Goal: Information Seeking & Learning: Learn about a topic

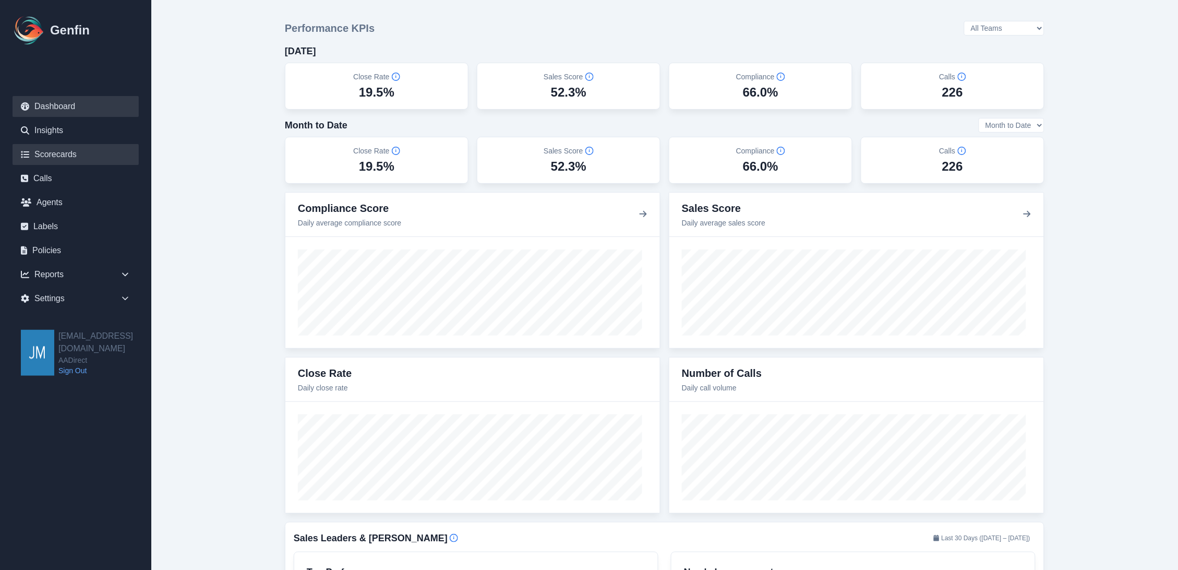
click at [52, 146] on link "Scorecards" at bounding box center [76, 154] width 126 height 21
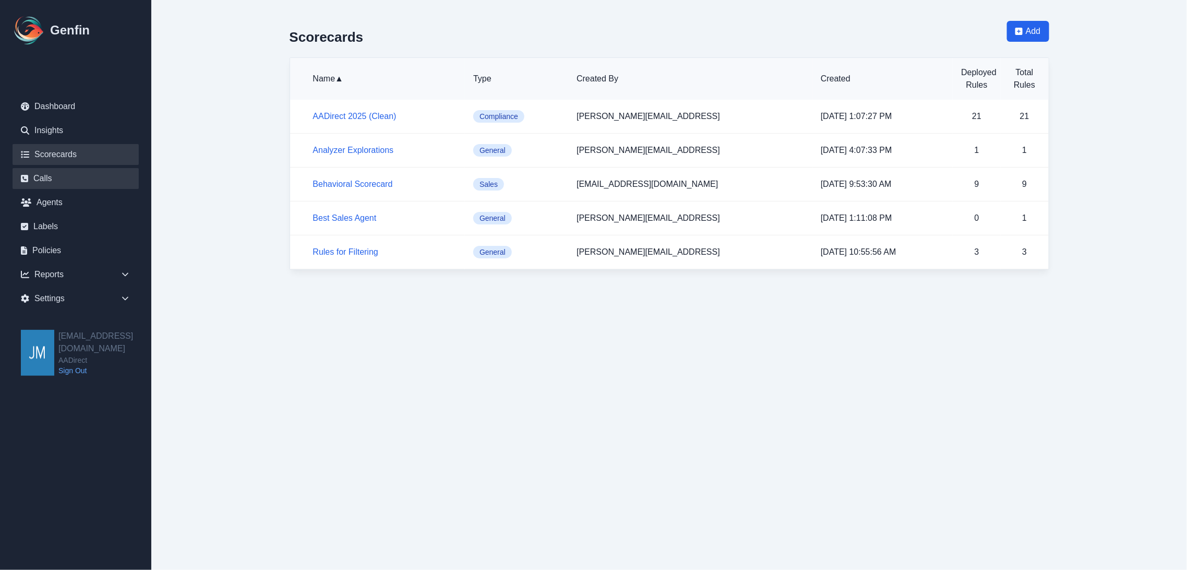
click at [55, 176] on link "Calls" at bounding box center [76, 178] width 126 height 21
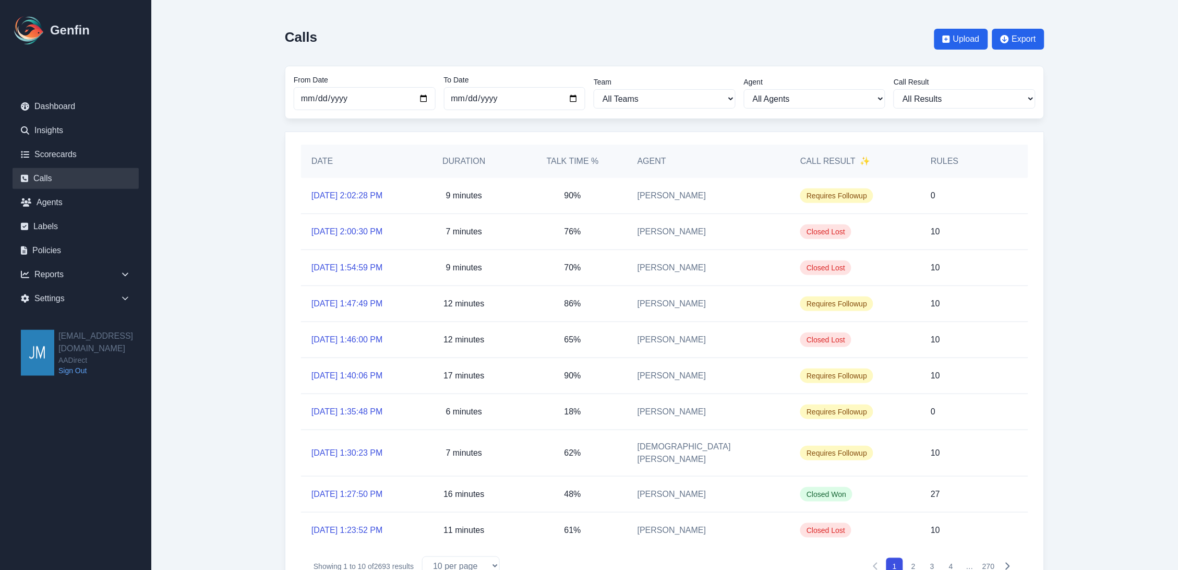
scroll to position [27, 0]
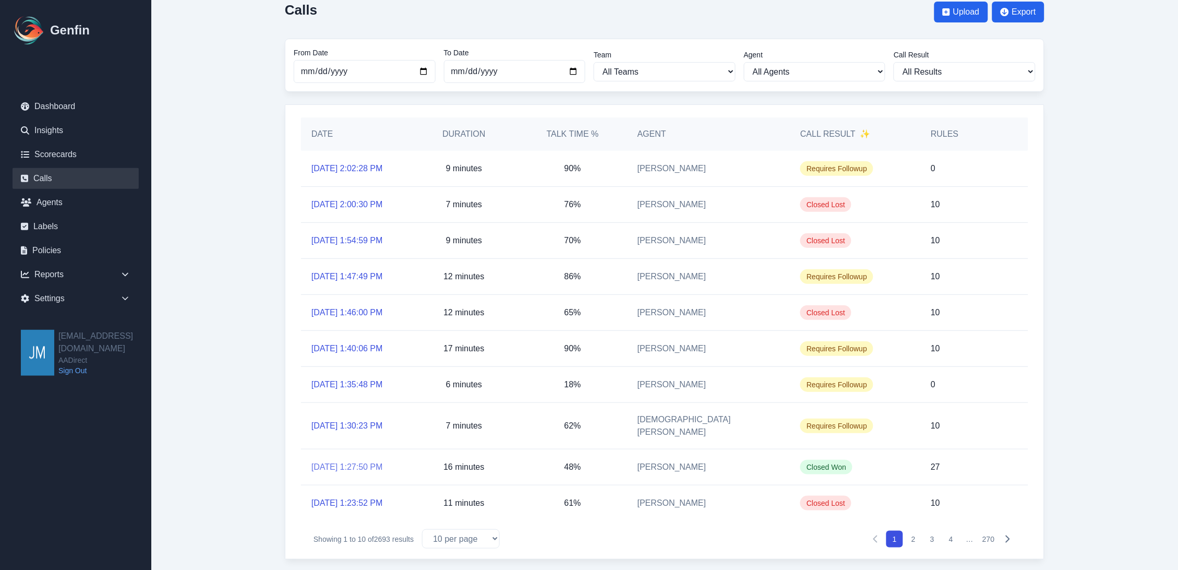
click at [366, 461] on link "[DATE] 1:27:50 PM" at bounding box center [347, 467] width 71 height 13
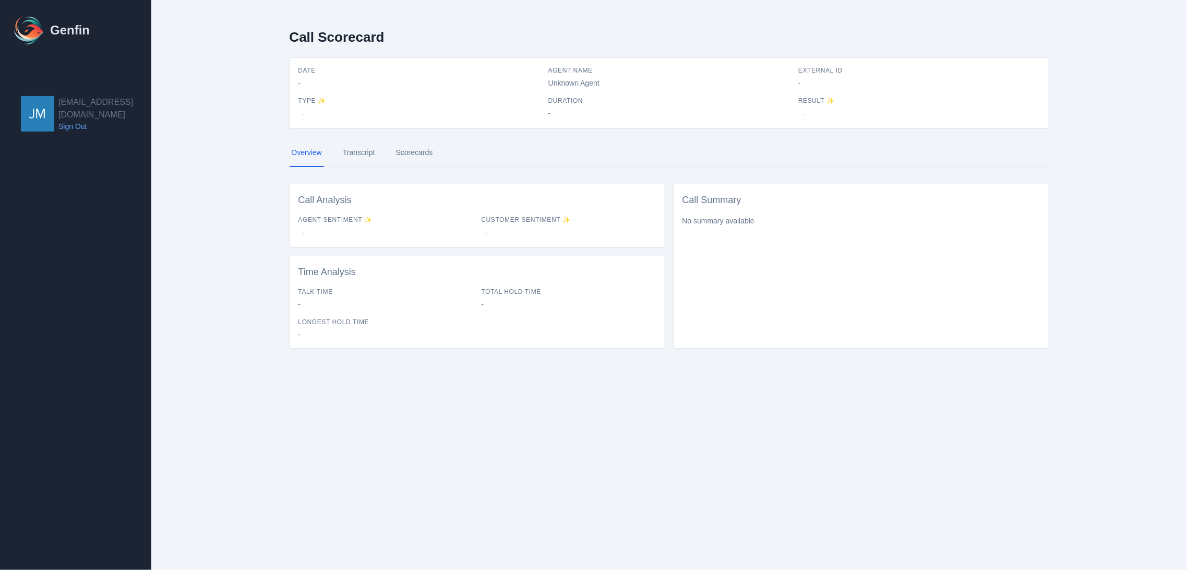
click at [822, 287] on div "Call Summary No summary available" at bounding box center [862, 266] width 376 height 165
click at [358, 223] on span "Agent Sentiment ✨" at bounding box center [385, 220] width 175 height 8
click at [353, 220] on span "Agent Sentiment ✨" at bounding box center [385, 220] width 175 height 8
click at [507, 210] on div "Call Analysis Agent Sentiment ✨ - Customer Sentiment ✨ -" at bounding box center [478, 216] width 376 height 64
click at [29, 29] on img at bounding box center [29, 30] width 33 height 33
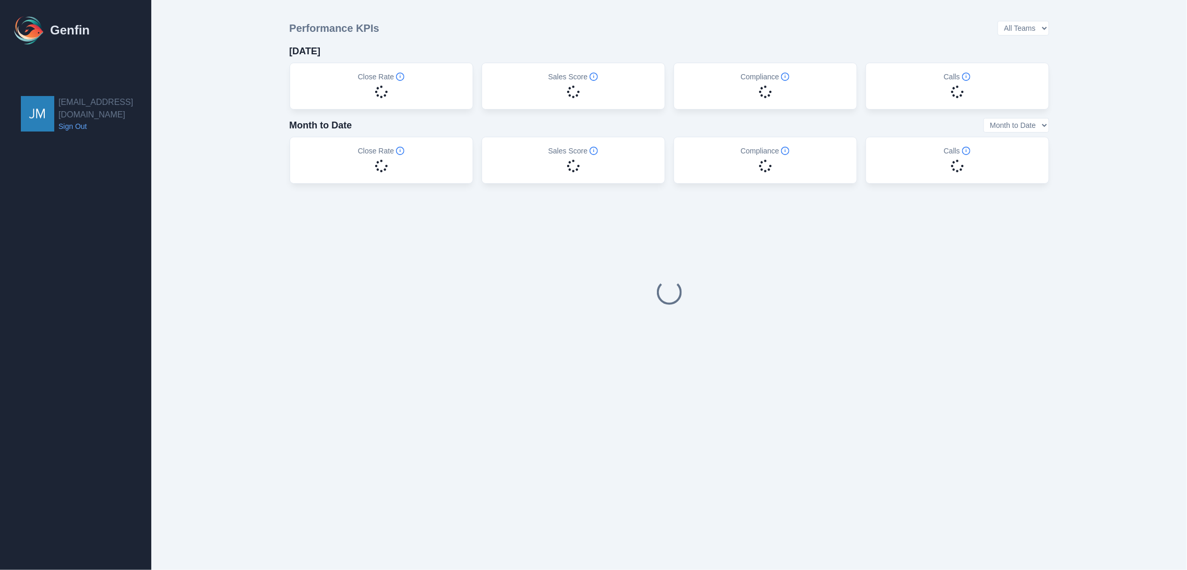
click at [847, 285] on div at bounding box center [670, 292] width 760 height 200
click at [779, 297] on div at bounding box center [670, 292] width 760 height 200
drag, startPoint x: 598, startPoint y: 256, endPoint x: 748, endPoint y: 321, distance: 163.6
click at [748, 321] on div at bounding box center [670, 292] width 760 height 200
drag, startPoint x: 739, startPoint y: 211, endPoint x: 552, endPoint y: 366, distance: 243.5
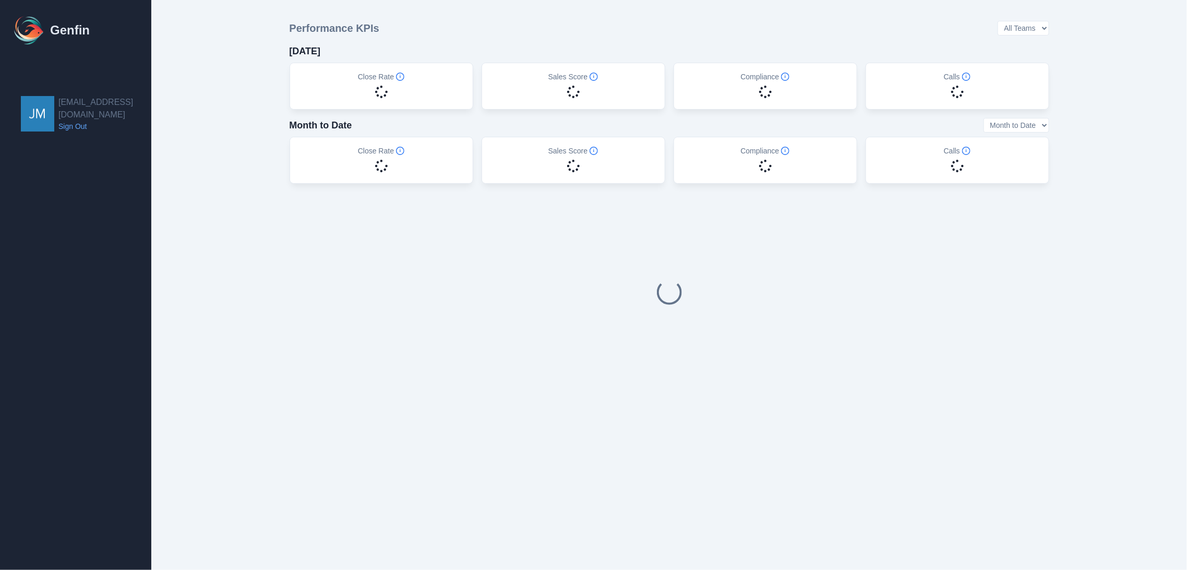
click at [556, 374] on div at bounding box center [670, 292] width 760 height 200
click at [57, 25] on h1 "Genfin" at bounding box center [70, 30] width 40 height 17
drag, startPoint x: 57, startPoint y: 26, endPoint x: 45, endPoint y: 28, distance: 12.7
click at [55, 28] on h1 "Genfin" at bounding box center [70, 30] width 40 height 17
click at [27, 31] on img at bounding box center [29, 30] width 33 height 33
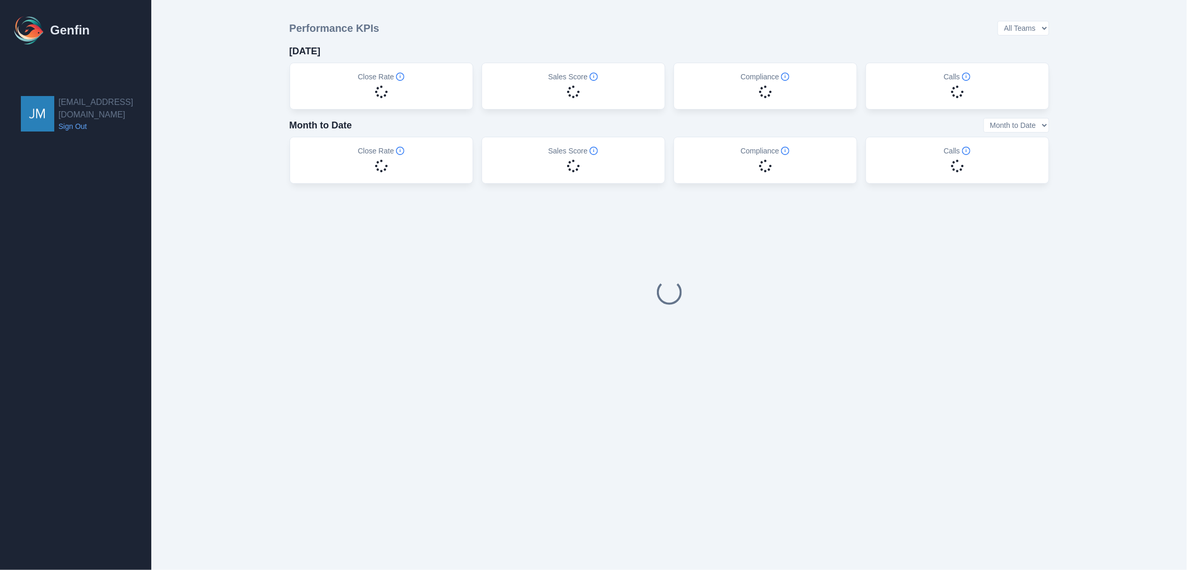
click at [55, 31] on h1 "Genfin" at bounding box center [70, 30] width 40 height 17
click at [1095, 193] on main "Performance KPIs All Teams [DATE] Close Rate Sales Score Compliance Calls Month…" at bounding box center [669, 206] width 1036 height 413
click at [233, 62] on main "Performance KPIs All Teams [DATE] Close Rate Sales Score Compliance Calls Month…" at bounding box center [669, 206] width 1036 height 413
click at [69, 121] on link "Sign Out" at bounding box center [104, 126] width 93 height 10
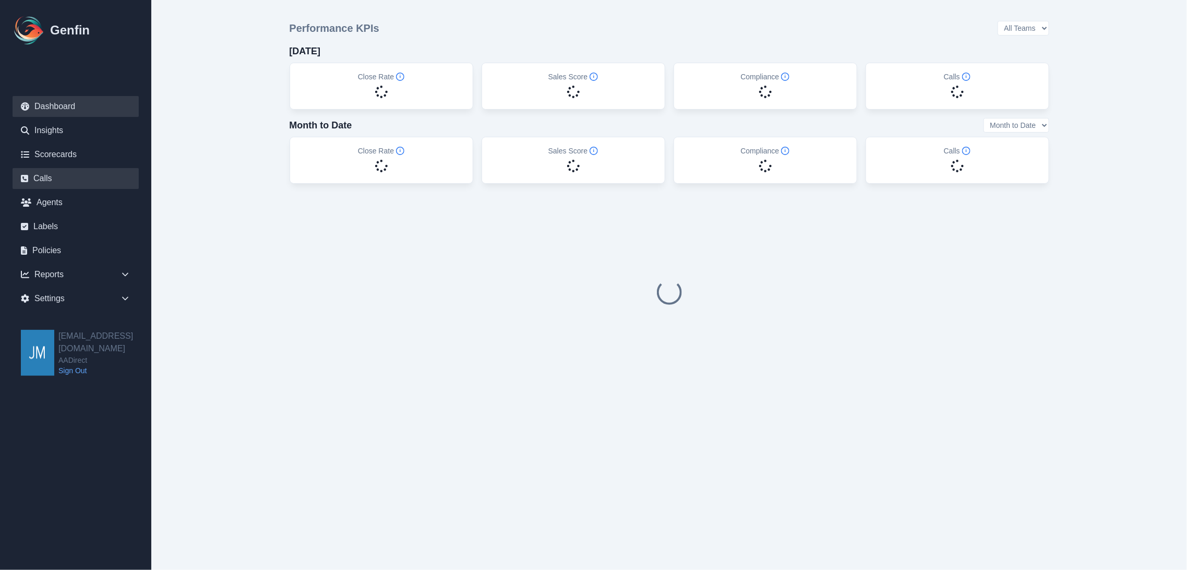
click at [48, 176] on link "Calls" at bounding box center [76, 178] width 126 height 21
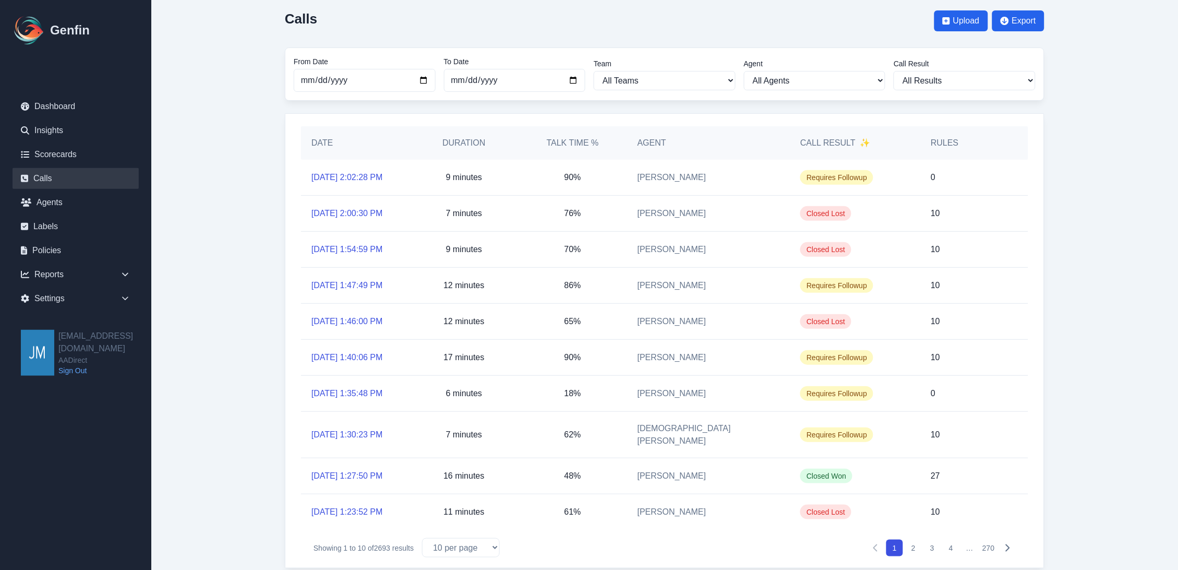
scroll to position [27, 0]
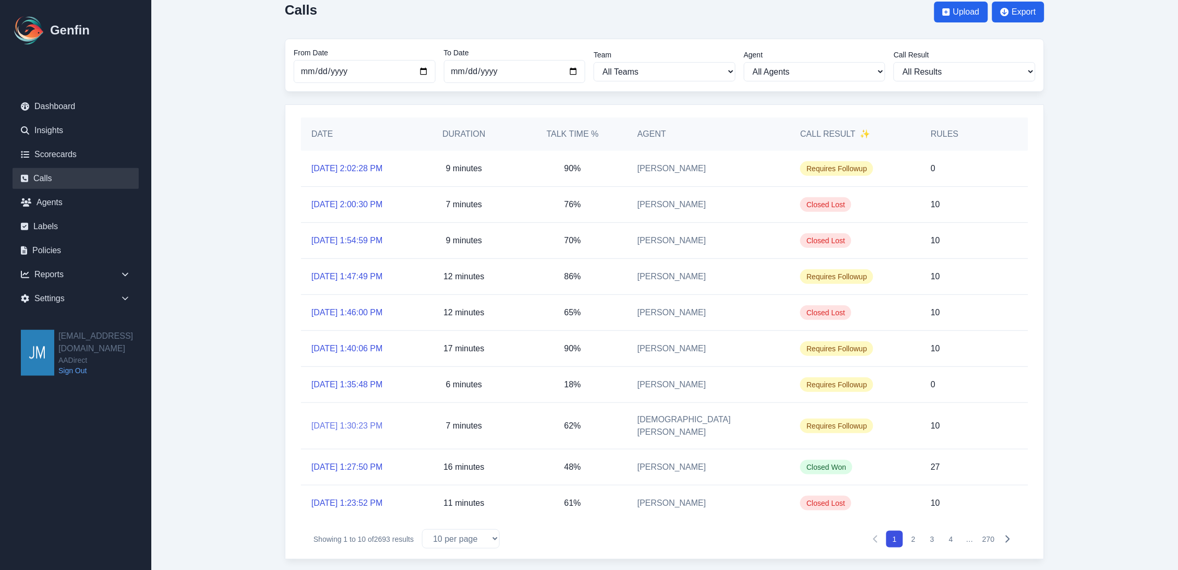
click at [368, 420] on link "[DATE] 1:30:23 PM" at bounding box center [347, 426] width 71 height 13
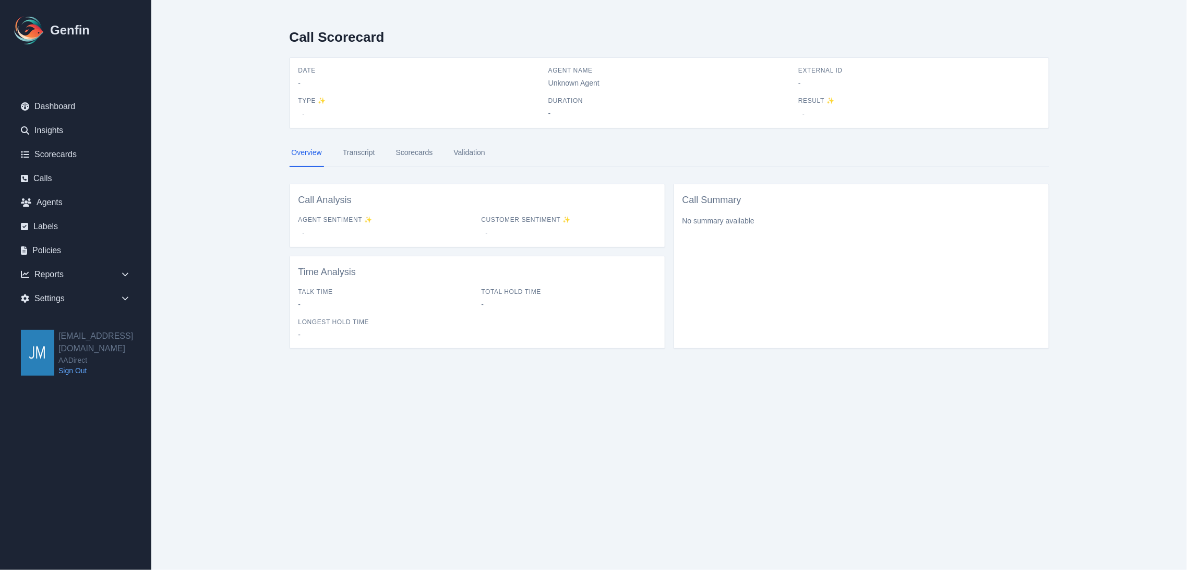
click at [357, 149] on link "Transcript" at bounding box center [359, 153] width 37 height 28
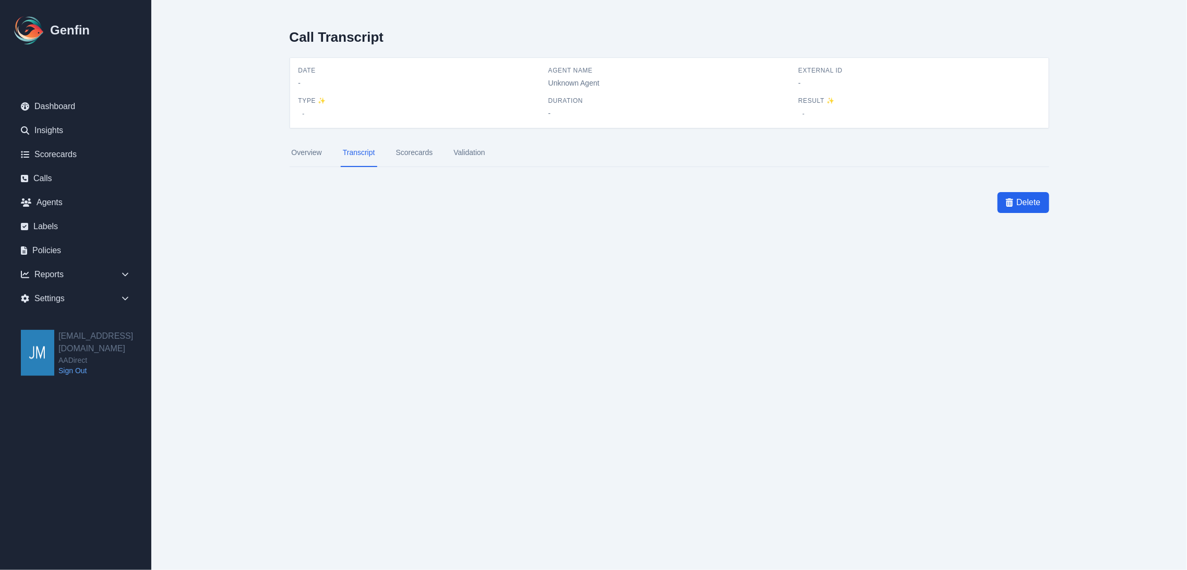
click at [415, 149] on link "Scorecards" at bounding box center [414, 153] width 41 height 28
click at [359, 152] on link "Transcript" at bounding box center [359, 153] width 37 height 28
click at [355, 151] on link "Transcript" at bounding box center [359, 153] width 37 height 28
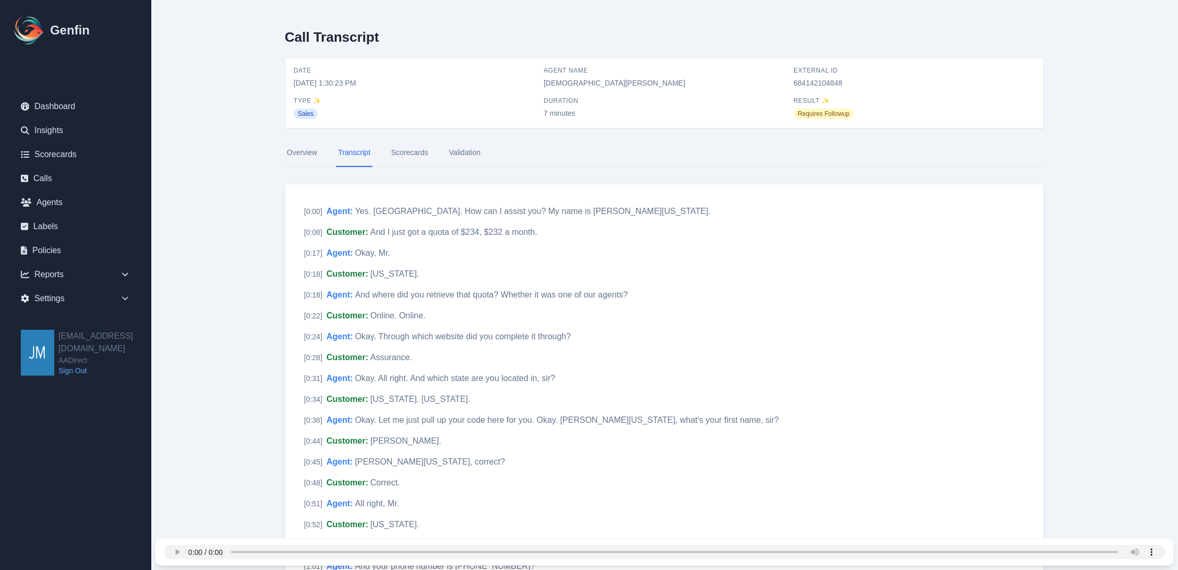
click at [675, 180] on div "Overview Transcript Scorecards Validation" at bounding box center [665, 161] width 760 height 45
click at [411, 203] on div "[ 0:00 ] Agent : Yes. Correct. How can I assist you? My name is Gregory Washing…" at bounding box center [665, 211] width 730 height 17
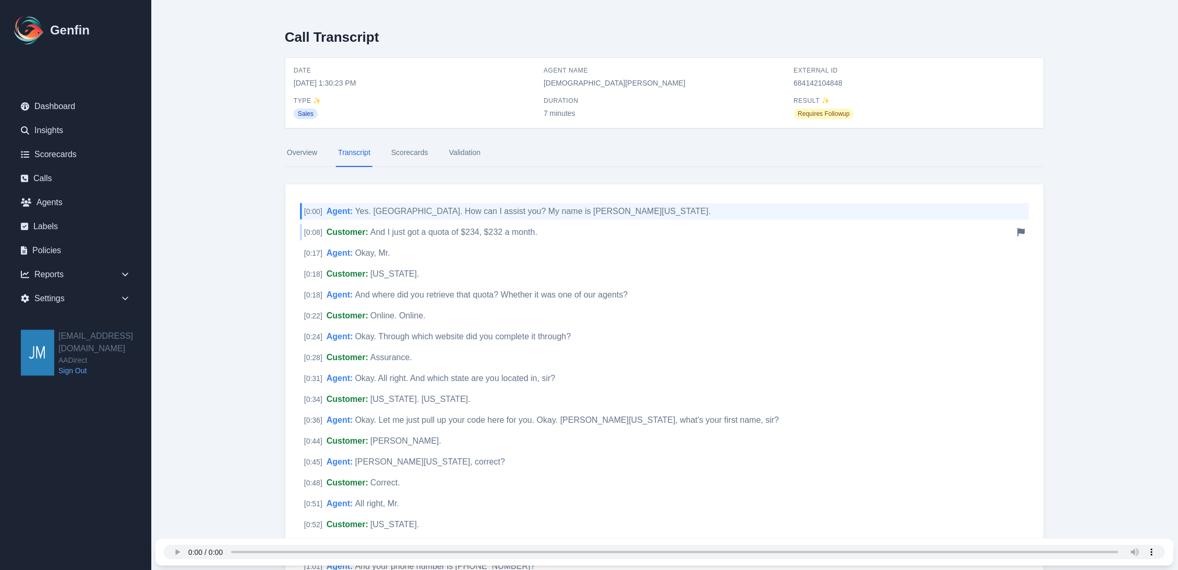
click at [697, 239] on div "[ 0:08 ] Customer : And I just got a quota of $234, $232 a month. Notify Genfin…" at bounding box center [665, 232] width 730 height 17
